Goal: Information Seeking & Learning: Learn about a topic

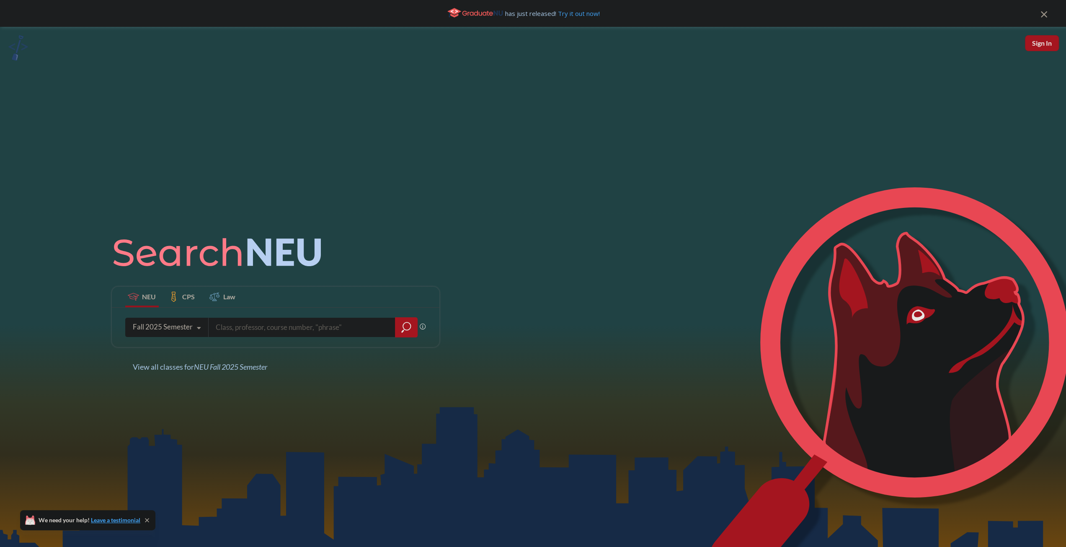
click at [233, 336] on input "search" at bounding box center [302, 327] width 174 height 18
click at [235, 336] on input "search" at bounding box center [302, 327] width 174 height 18
type input "c++"
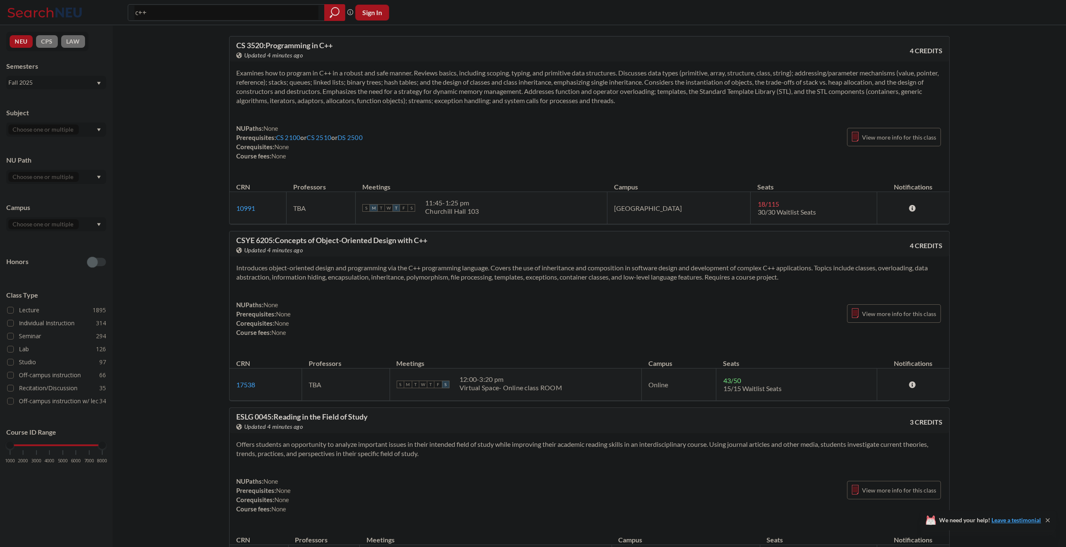
click at [661, 206] on td "[GEOGRAPHIC_DATA]" at bounding box center [678, 208] width 143 height 32
click at [909, 207] on icon at bounding box center [912, 207] width 8 height 7
click at [785, 162] on div "Examines how to program in C++ in a robust and safe manner. Reviews basics, inc…" at bounding box center [590, 118] width 720 height 112
